Goal: Book appointment/travel/reservation

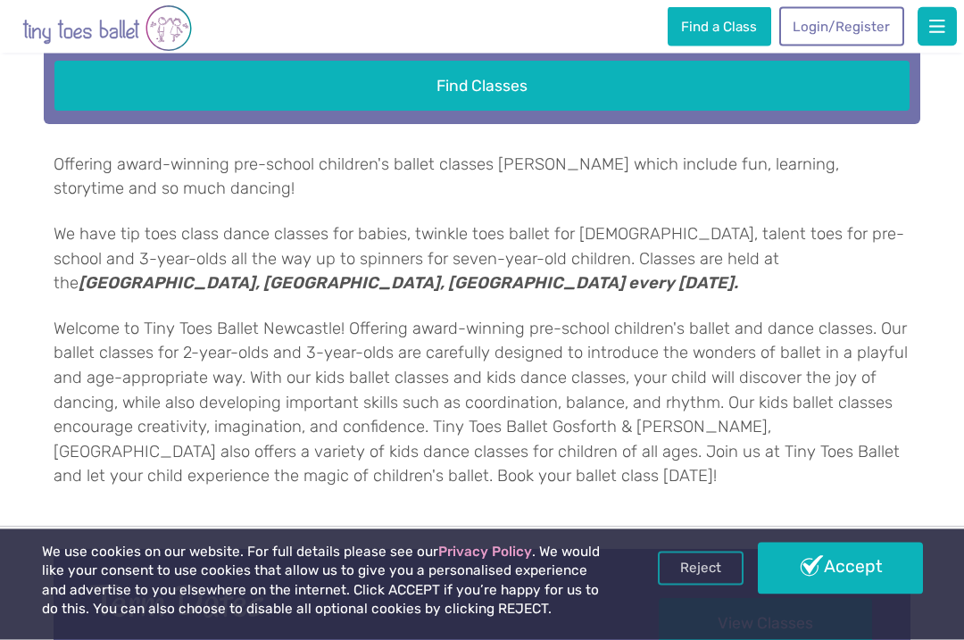
scroll to position [521, 0]
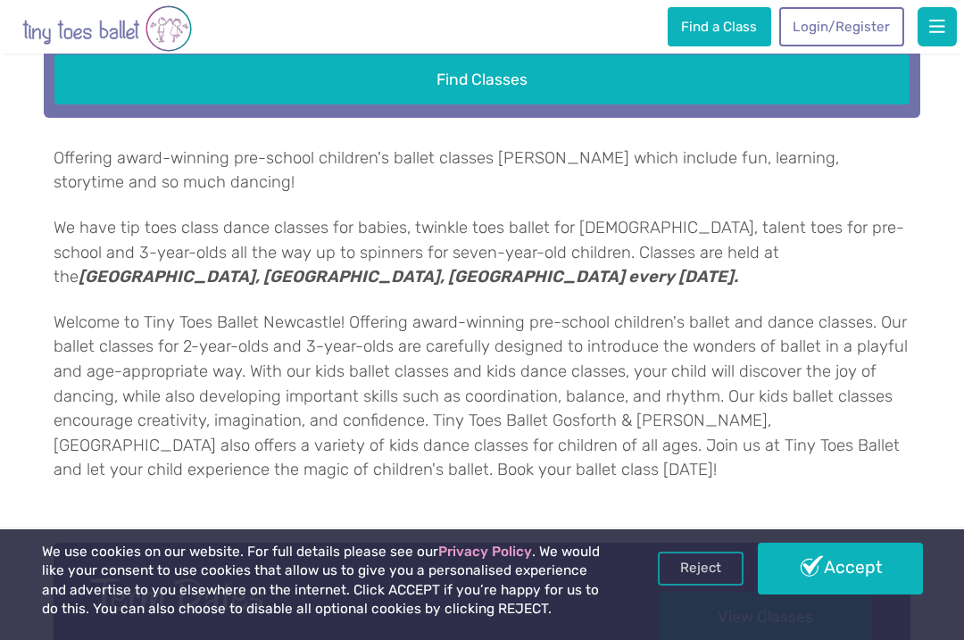
click at [697, 586] on link "Reject" at bounding box center [701, 569] width 86 height 34
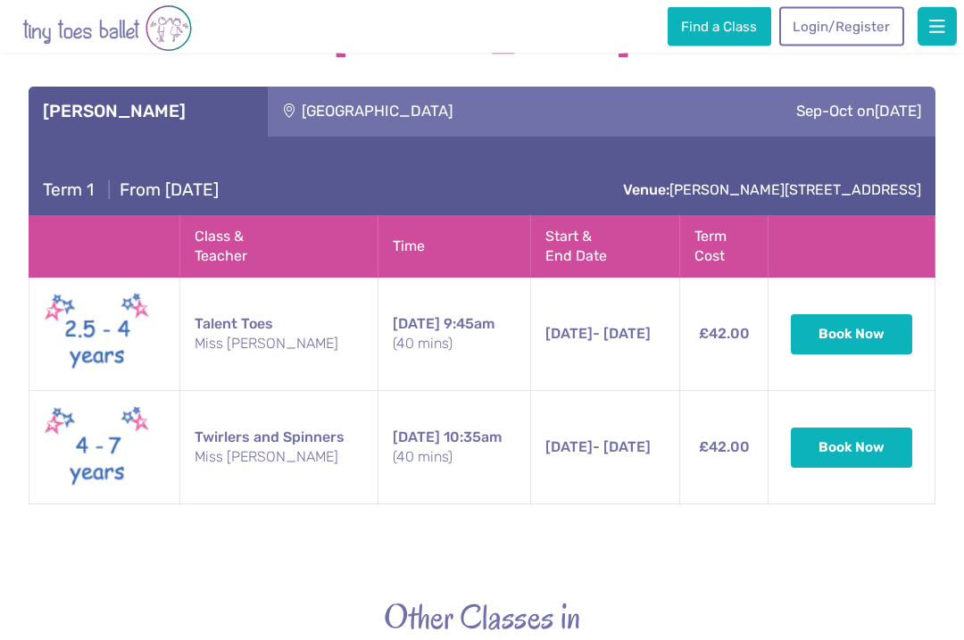
scroll to position [2557, 0]
click at [854, 334] on button "Book Now" at bounding box center [851, 333] width 121 height 39
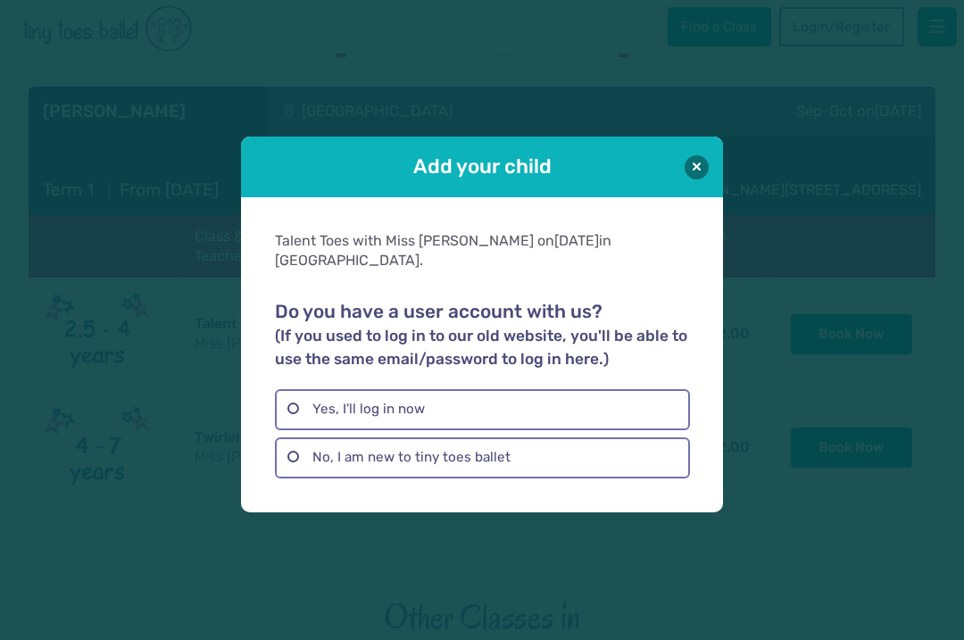
scroll to position [2557, 0]
click at [301, 469] on label "No, I am new to tiny toes ballet" at bounding box center [482, 458] width 414 height 41
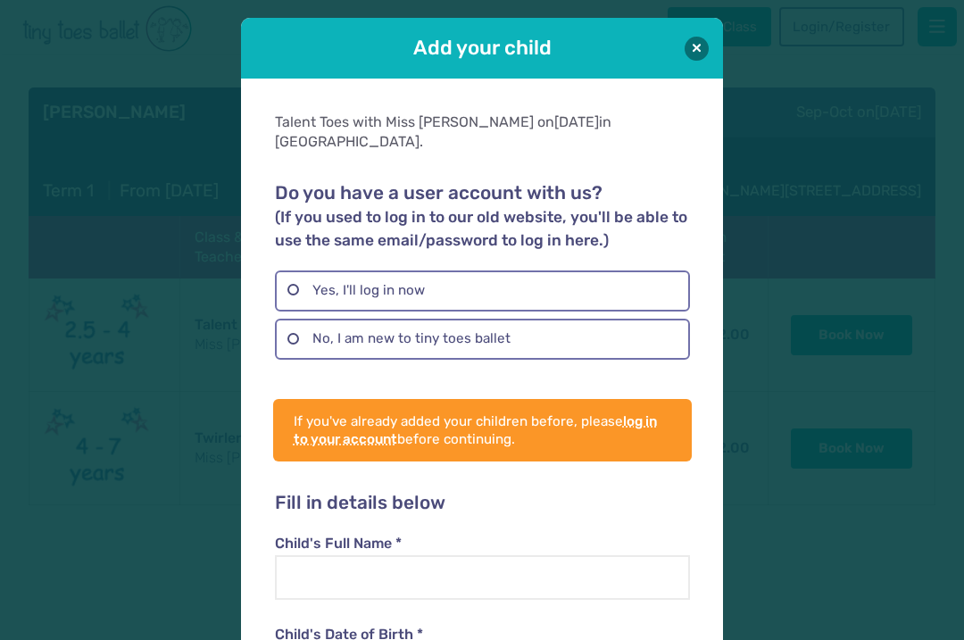
scroll to position [0, 0]
click at [695, 40] on button at bounding box center [697, 49] width 24 height 24
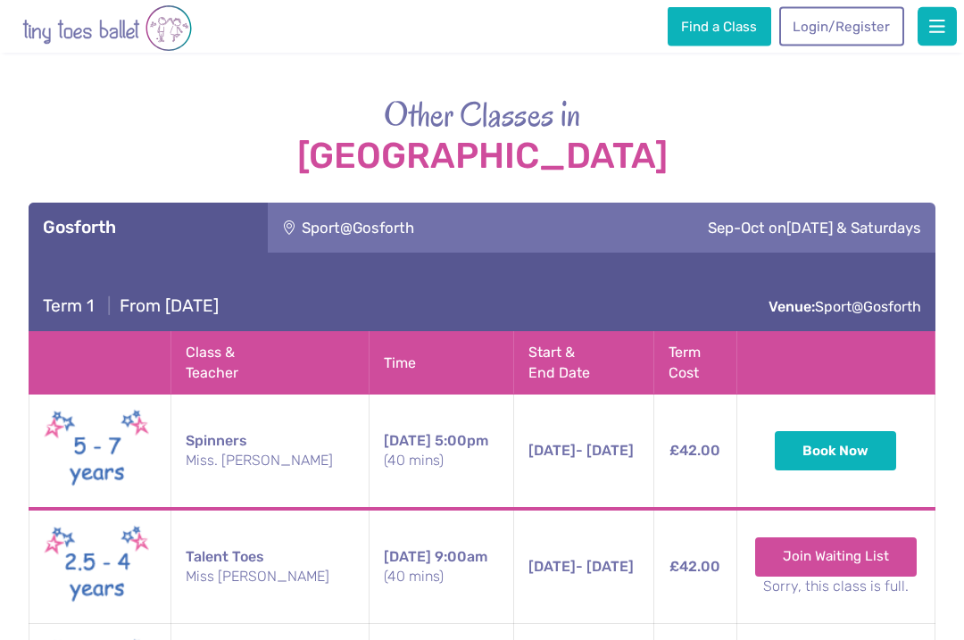
scroll to position [3060, 0]
click at [355, 238] on div "Sport@Gosforth" at bounding box center [401, 228] width 267 height 50
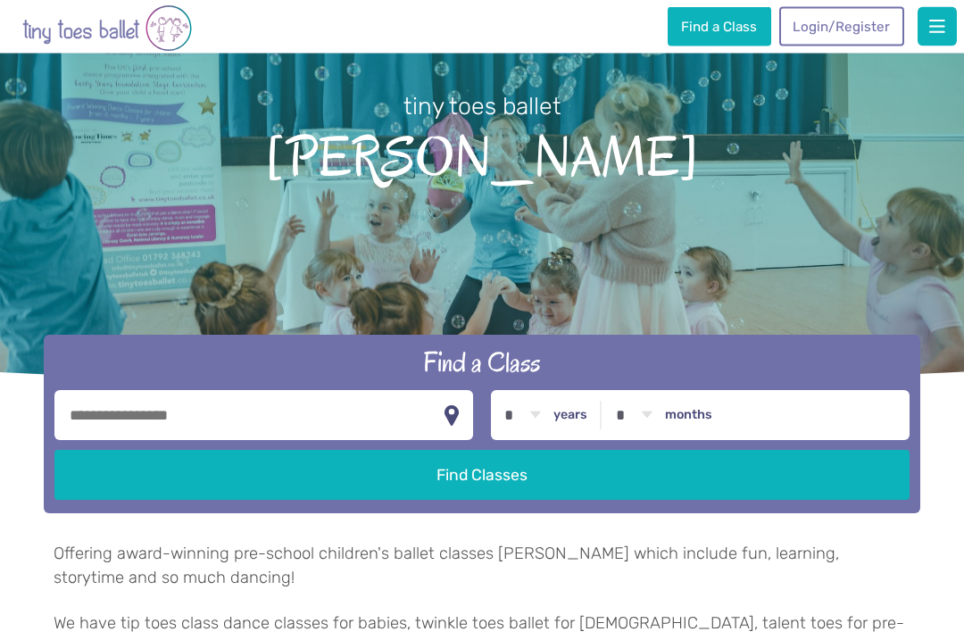
scroll to position [0, 0]
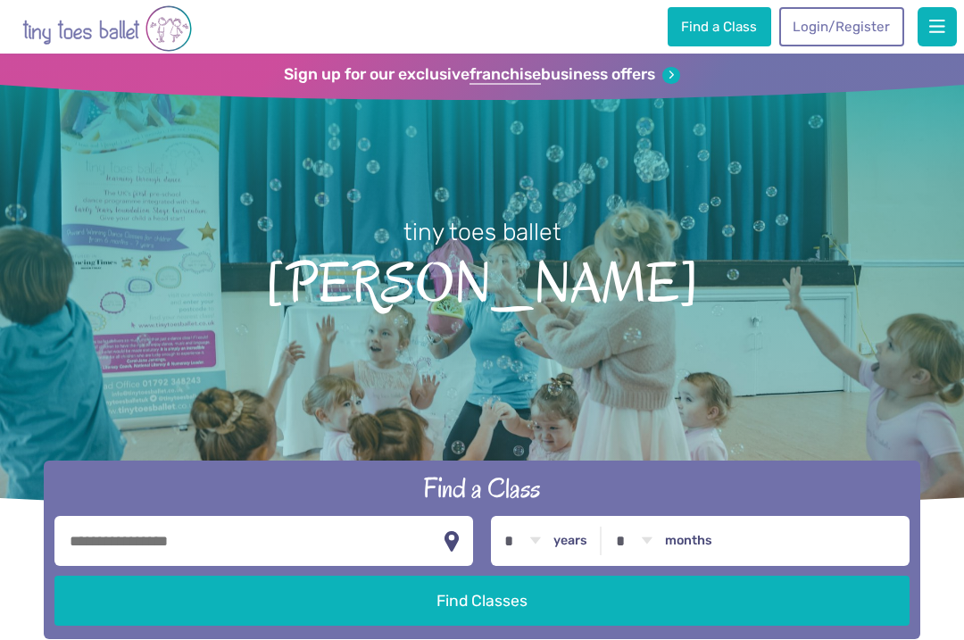
click at [881, 426] on h1 "tiny toes ballet [PERSON_NAME]" at bounding box center [482, 294] width 964 height 446
click at [954, 45] on button "button" at bounding box center [937, 26] width 39 height 39
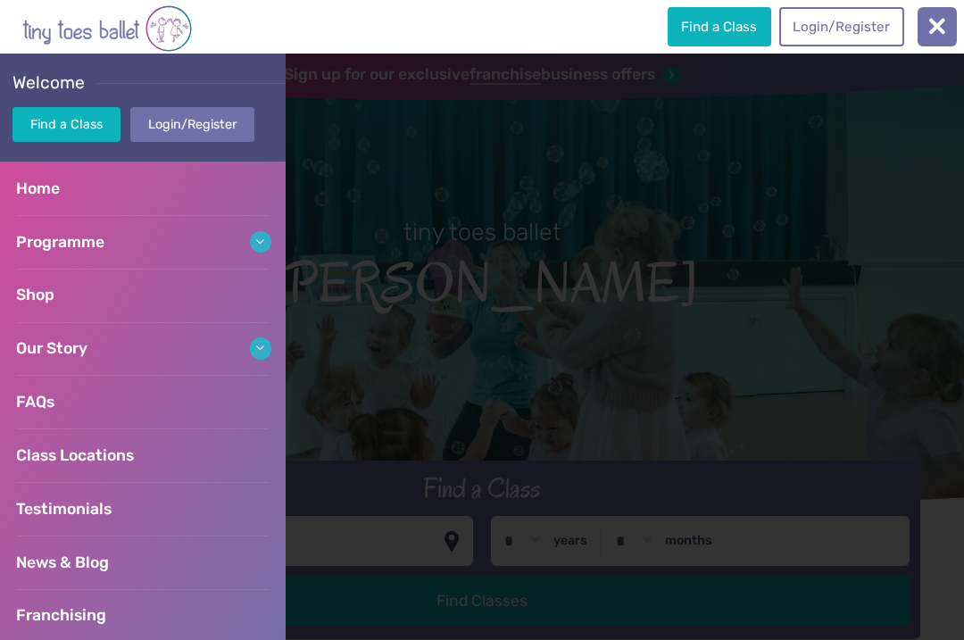
click at [931, 14] on button "button" at bounding box center [937, 26] width 39 height 39
